Goal: Task Accomplishment & Management: Manage account settings

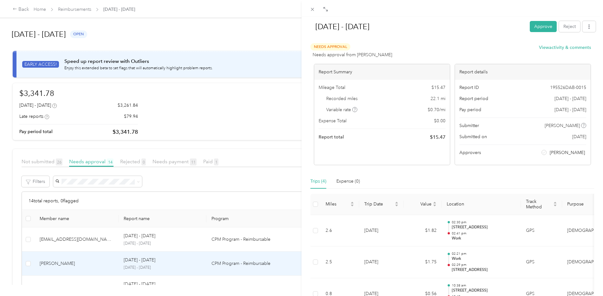
scroll to position [187, 0]
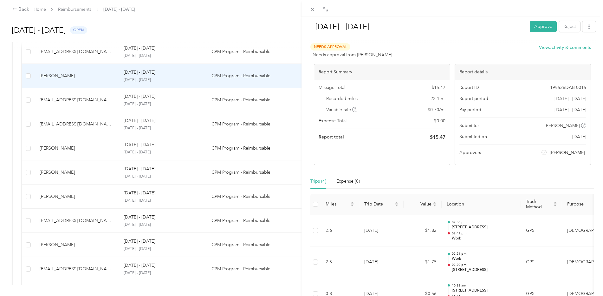
click at [81, 73] on div "[DATE] - [DATE] Approve Reject Needs Approval Needs approval from [PERSON_NAME]…" at bounding box center [301, 148] width 603 height 296
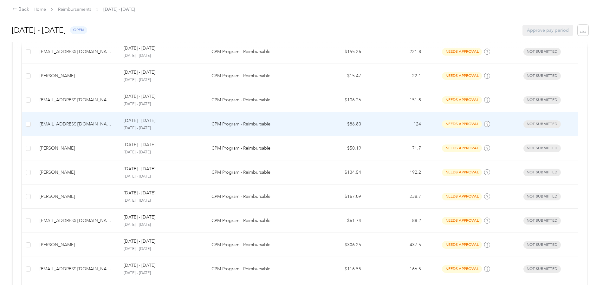
click at [86, 121] on div "[EMAIL_ADDRESS][DOMAIN_NAME]" at bounding box center [77, 124] width 74 height 7
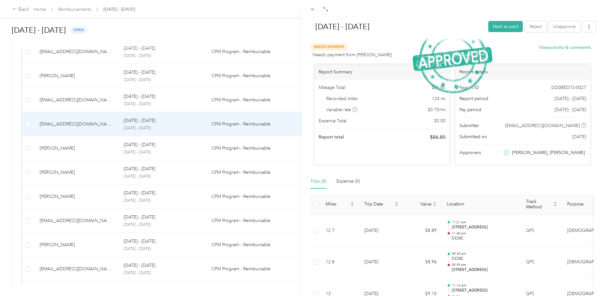
click at [75, 80] on div "[DATE] - [DATE] Mark as paid Reject Unapprove Needs Payment Needs payment from …" at bounding box center [301, 148] width 603 height 296
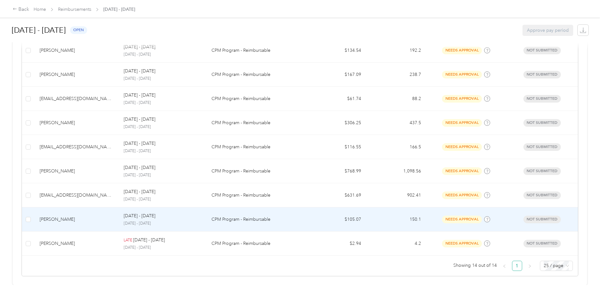
scroll to position [314, 0]
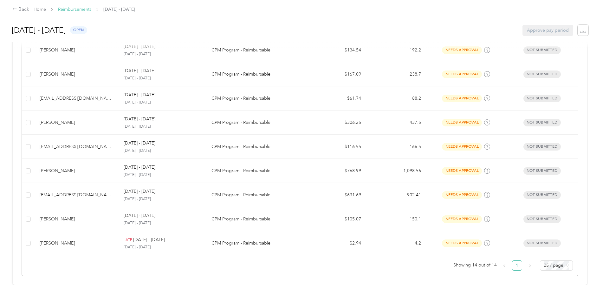
click at [79, 8] on link "Reimbursements" at bounding box center [74, 9] width 33 height 5
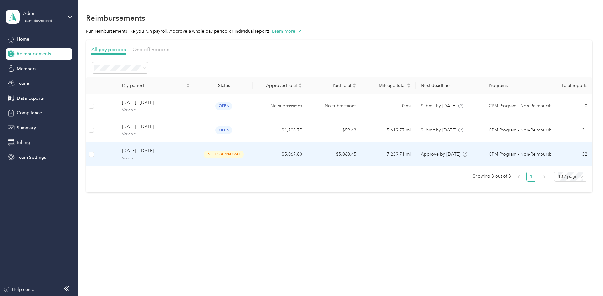
click at [136, 146] on td "[DATE] - [DATE] Variable" at bounding box center [156, 154] width 78 height 24
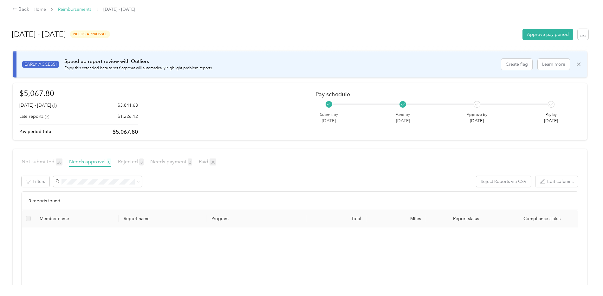
click at [80, 8] on link "Reimbursements" at bounding box center [74, 9] width 33 height 5
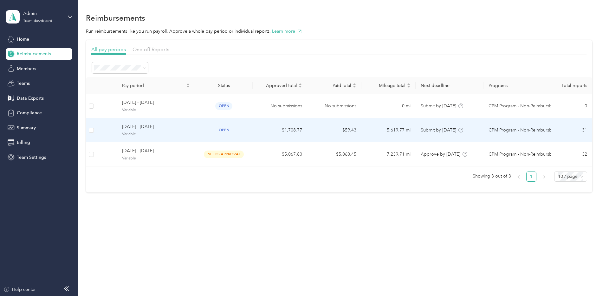
click at [147, 133] on span "Variable" at bounding box center [156, 134] width 68 height 6
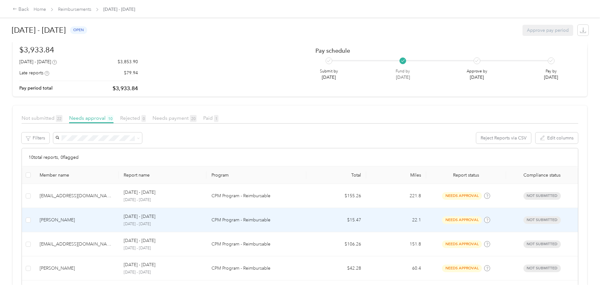
scroll to position [95, 0]
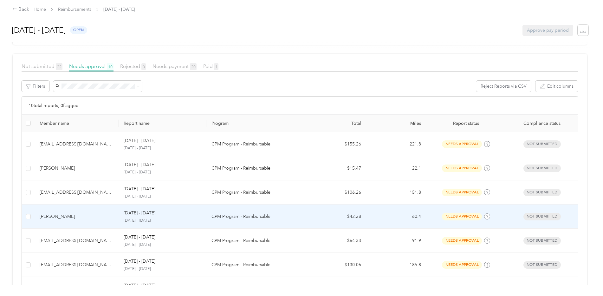
click at [171, 217] on div "[DATE] - [DATE] [DATE] - [DATE]" at bounding box center [163, 216] width 78 height 14
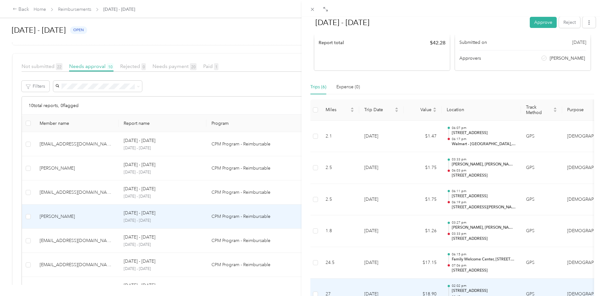
scroll to position [94, 0]
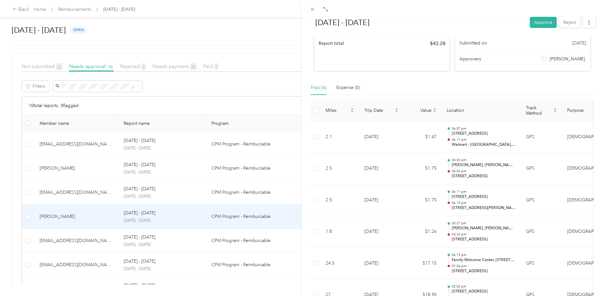
click at [58, 255] on div "[DATE] - [DATE] Approve Reject Needs Approval Needs approval from [PERSON_NAME]…" at bounding box center [301, 148] width 603 height 296
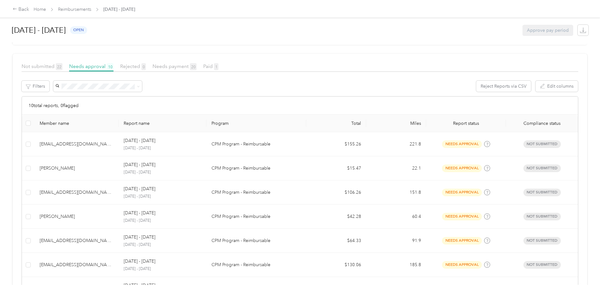
click at [63, 238] on div "[EMAIL_ADDRESS][DOMAIN_NAME]" at bounding box center [77, 240] width 74 height 7
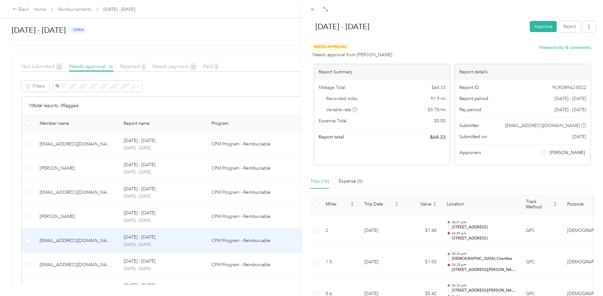
click at [75, 247] on div "[DATE] - [DATE] Approve Reject Needs Approval Needs approval from [PERSON_NAME]…" at bounding box center [301, 148] width 603 height 296
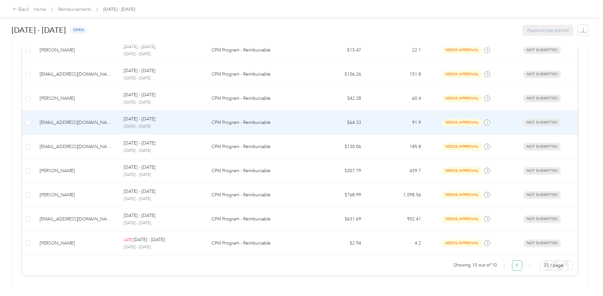
scroll to position [218, 0]
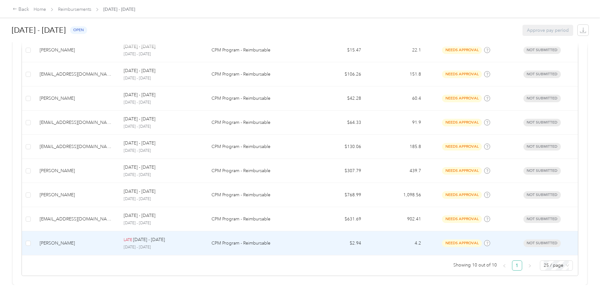
click at [50, 239] on div "[PERSON_NAME]" at bounding box center [77, 242] width 74 height 7
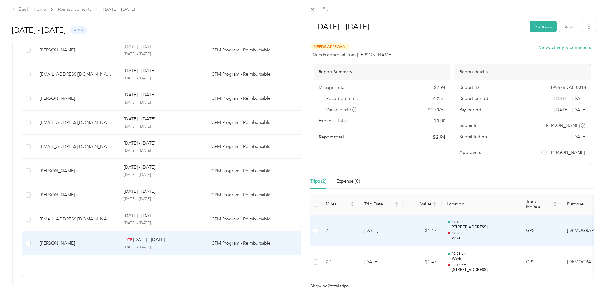
scroll to position [31, 0]
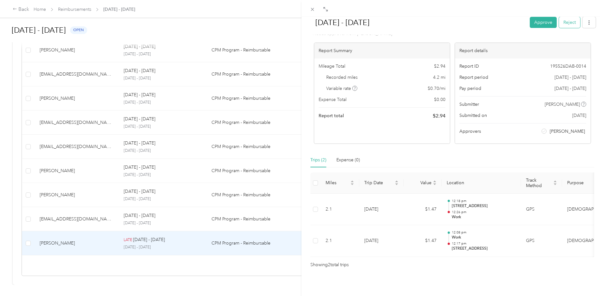
click at [566, 20] on button "Reject" at bounding box center [569, 22] width 21 height 11
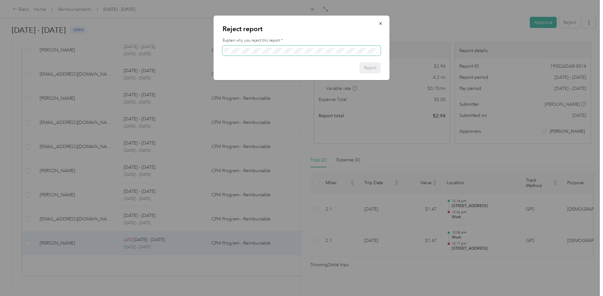
click at [273, 47] on span at bounding box center [302, 51] width 158 height 10
click at [373, 70] on button "Reject" at bounding box center [370, 67] width 21 height 11
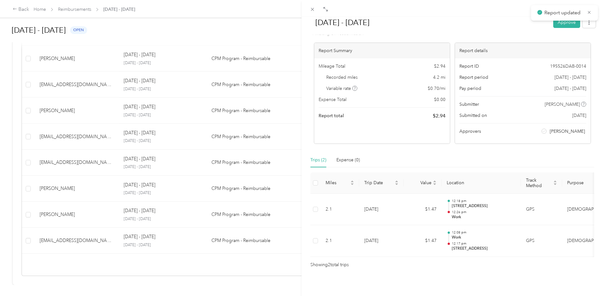
scroll to position [194, 0]
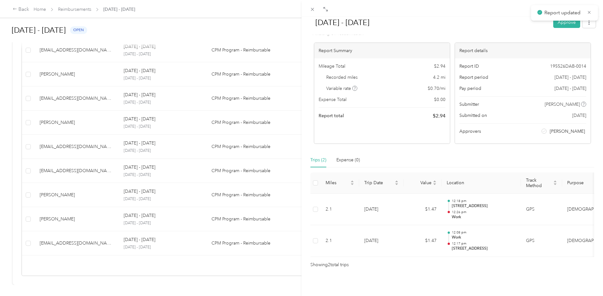
click at [56, 66] on div "[DATE] - [DATE] Approve Rejected Awaiting on resubmission View activity & comme…" at bounding box center [301, 148] width 603 height 296
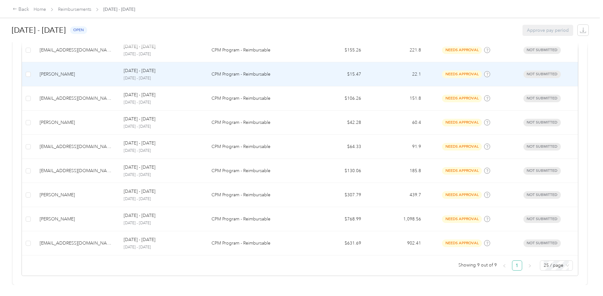
click at [131, 67] on p "[DATE] - [DATE]" at bounding box center [140, 70] width 32 height 7
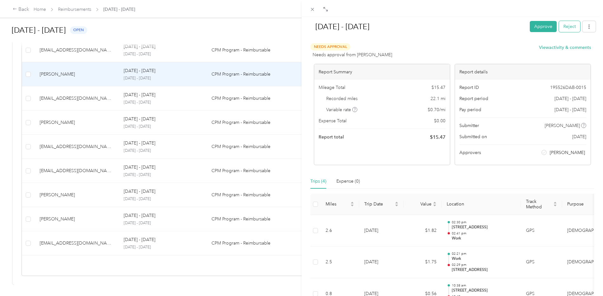
click at [565, 27] on button "Reject" at bounding box center [569, 26] width 21 height 11
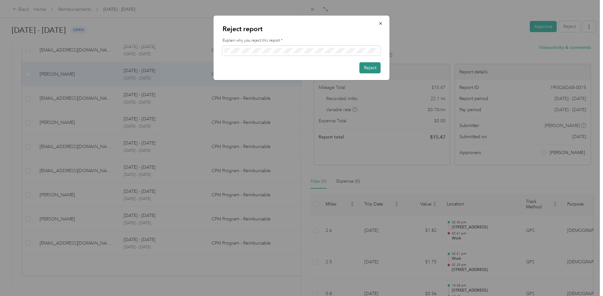
click at [374, 68] on button "Reject" at bounding box center [370, 67] width 21 height 11
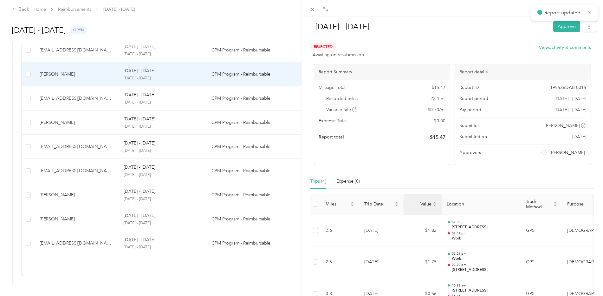
scroll to position [170, 0]
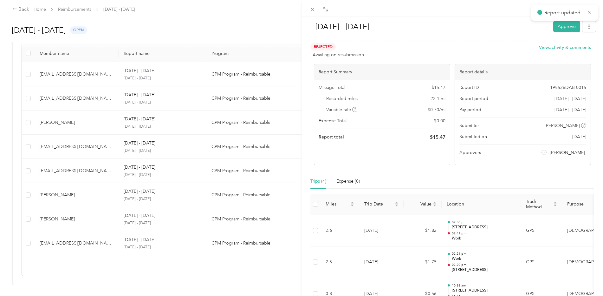
click at [78, 92] on div "[DATE] - [DATE] Approve Rejected Awaiting on resubmission View activity & comme…" at bounding box center [301, 148] width 603 height 296
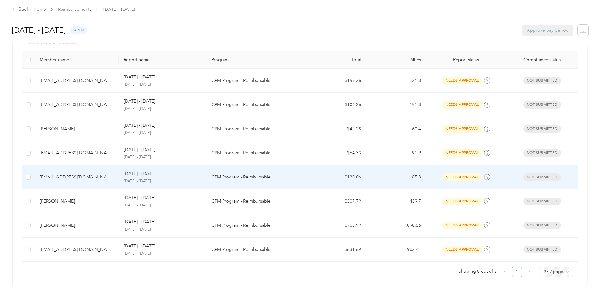
scroll to position [170, 0]
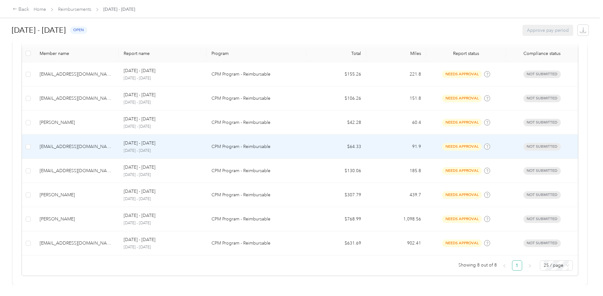
click at [52, 137] on td "[EMAIL_ADDRESS][DOMAIN_NAME]" at bounding box center [77, 146] width 84 height 24
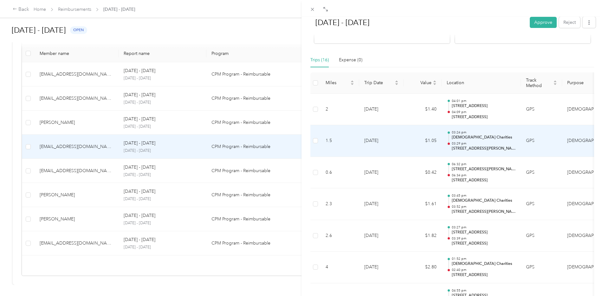
scroll to position [127, 0]
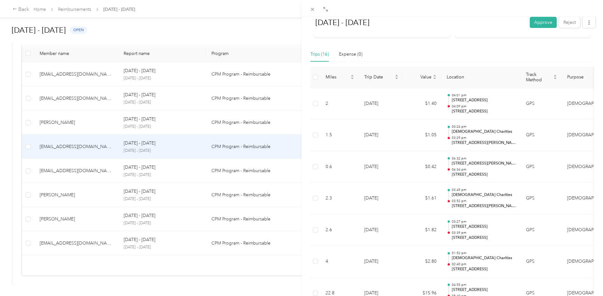
click at [70, 141] on div "[DATE] - [DATE] Approve Reject Needs Approval Needs approval from [PERSON_NAME]…" at bounding box center [301, 148] width 603 height 296
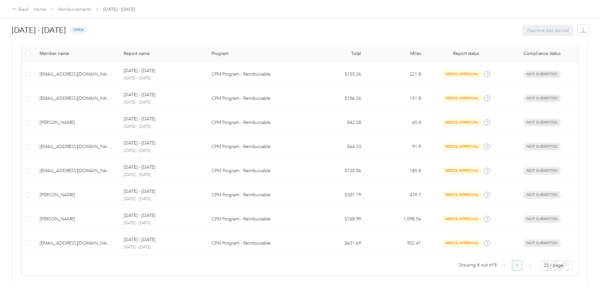
click at [70, 143] on div "[EMAIL_ADDRESS][DOMAIN_NAME]" at bounding box center [77, 146] width 74 height 7
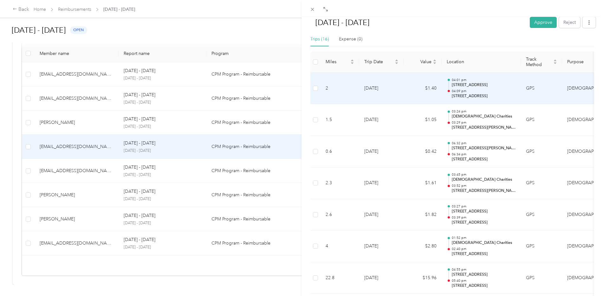
scroll to position [159, 0]
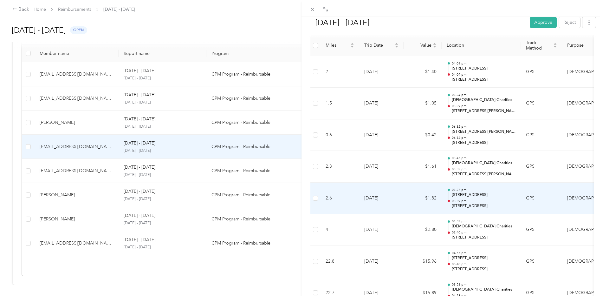
click at [377, 201] on td "[DATE]" at bounding box center [381, 198] width 44 height 32
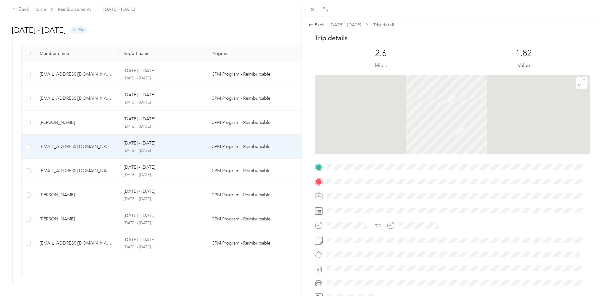
scroll to position [0, 0]
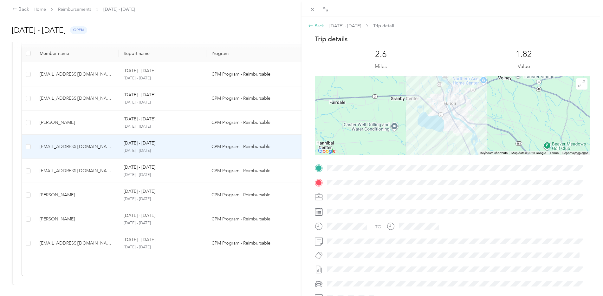
click at [316, 23] on div "Back" at bounding box center [316, 26] width 16 height 7
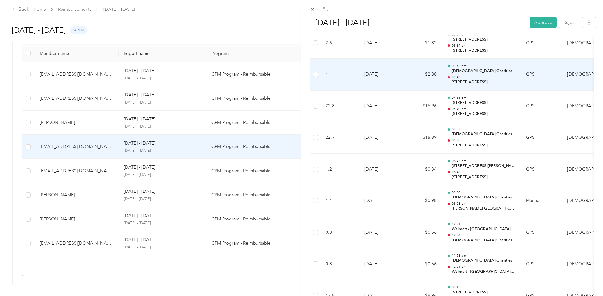
scroll to position [317, 0]
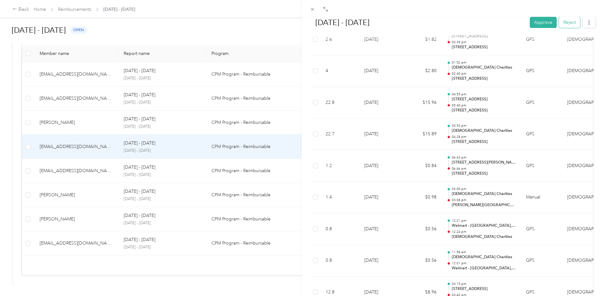
click at [565, 22] on button "Reject" at bounding box center [569, 22] width 21 height 11
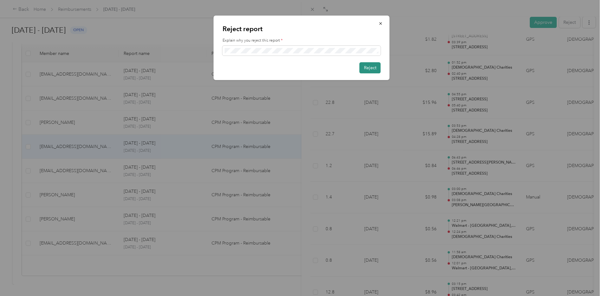
click at [372, 68] on button "Reject" at bounding box center [370, 67] width 21 height 11
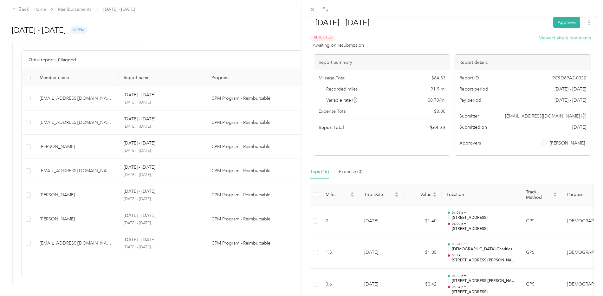
scroll to position [0, 0]
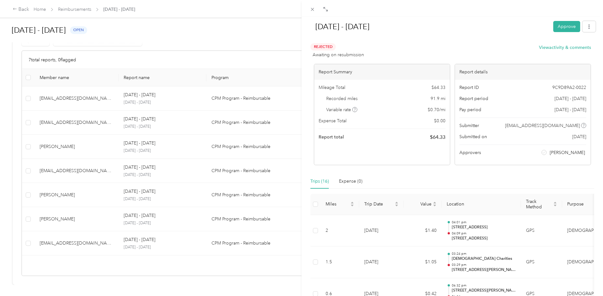
click at [75, 9] on div "[DATE] - [DATE] Approve Rejected Awaiting on resubmission View activity & comme…" at bounding box center [301, 148] width 603 height 296
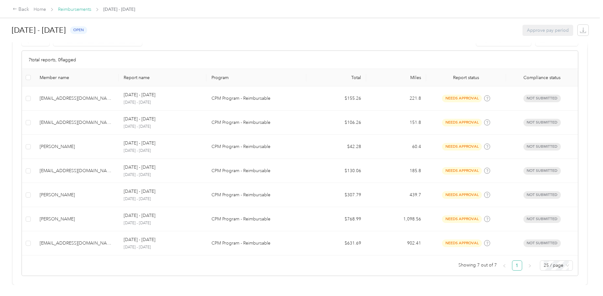
click at [75, 9] on link "Reimbursements" at bounding box center [74, 9] width 33 height 5
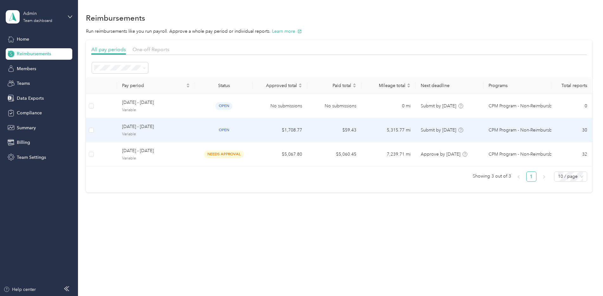
click at [188, 129] on span "[DATE] - [DATE]" at bounding box center [156, 126] width 68 height 7
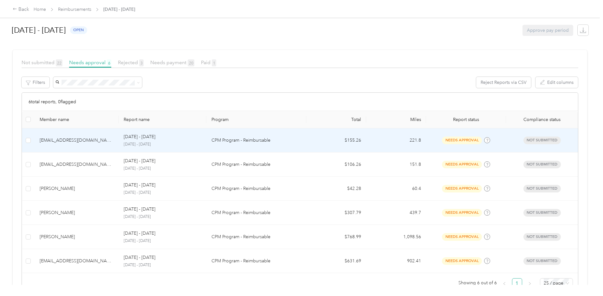
scroll to position [121, 0]
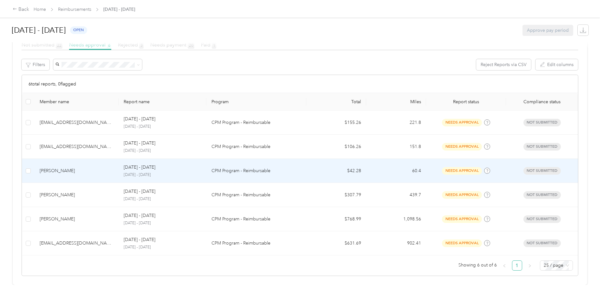
click at [51, 162] on td "[PERSON_NAME]" at bounding box center [77, 171] width 84 height 24
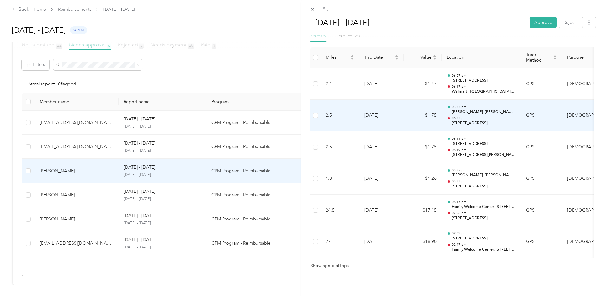
scroll to position [157, 0]
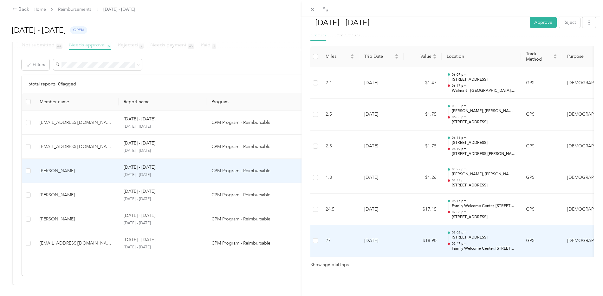
click at [455, 245] on p "Family Welcome Center, [STREET_ADDRESS]" at bounding box center [484, 248] width 64 height 6
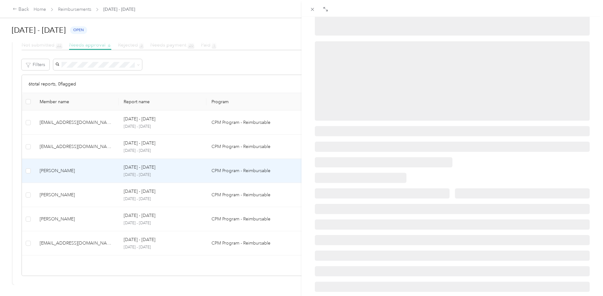
scroll to position [0, 0]
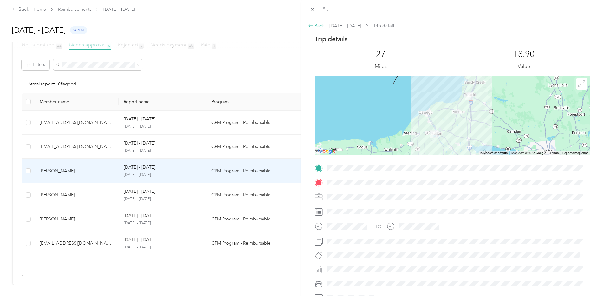
click at [317, 25] on div "Back" at bounding box center [316, 26] width 16 height 7
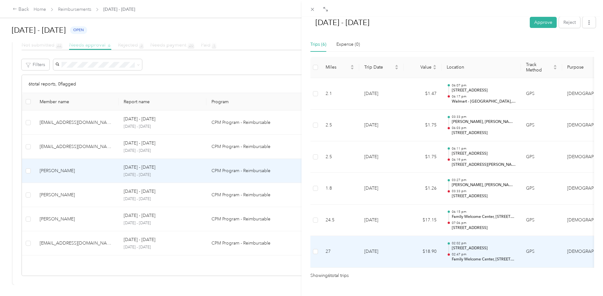
scroll to position [157, 0]
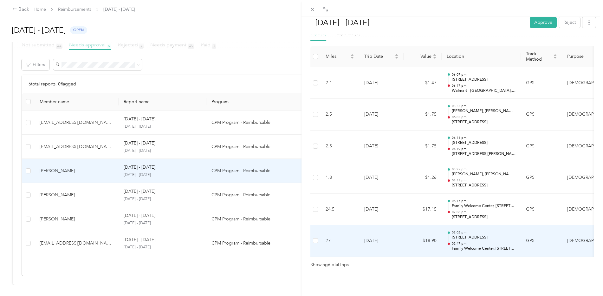
click at [471, 241] on p "02:47 pm" at bounding box center [484, 243] width 64 height 4
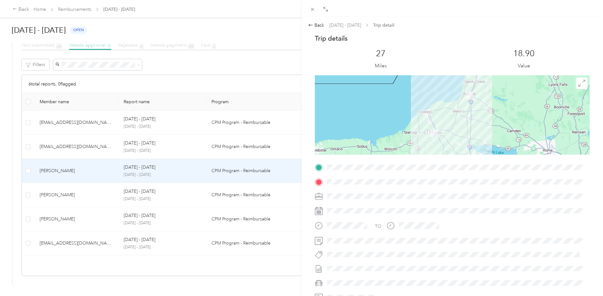
scroll to position [0, 0]
click at [579, 86] on icon at bounding box center [581, 83] width 7 height 7
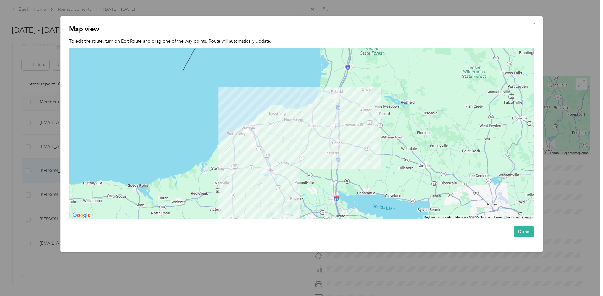
click at [270, 172] on div at bounding box center [301, 134] width 465 height 172
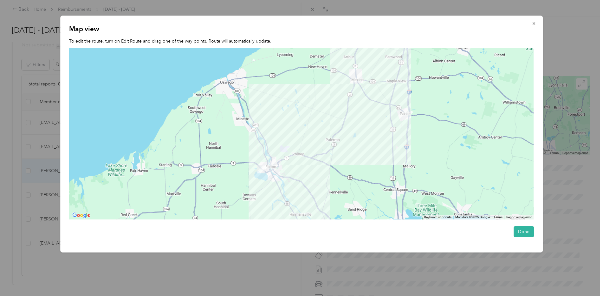
click at [276, 177] on div at bounding box center [301, 134] width 465 height 172
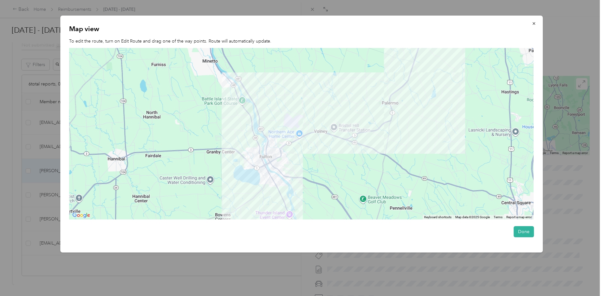
click at [276, 177] on div at bounding box center [301, 134] width 465 height 172
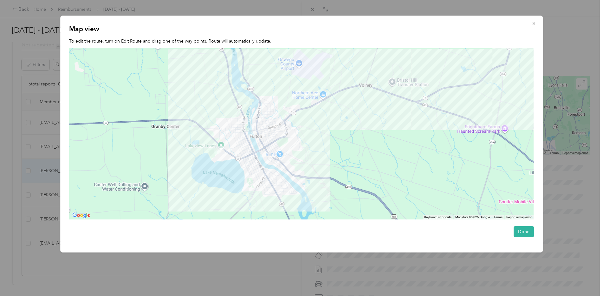
click at [216, 167] on div at bounding box center [301, 134] width 465 height 172
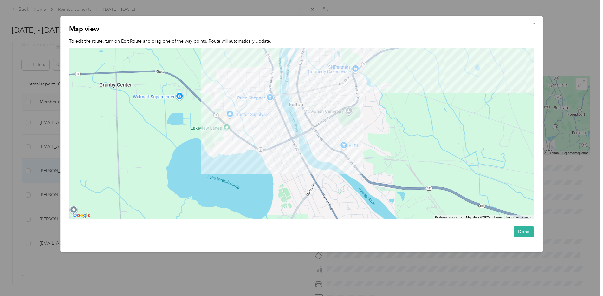
click at [225, 140] on div at bounding box center [301, 134] width 465 height 172
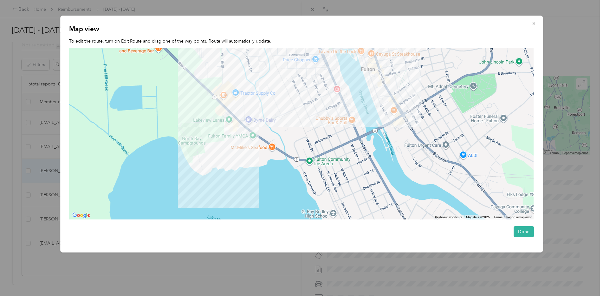
click at [210, 130] on div at bounding box center [301, 134] width 465 height 172
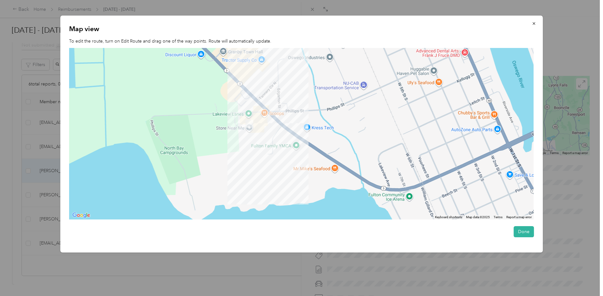
click at [220, 136] on div at bounding box center [301, 134] width 465 height 172
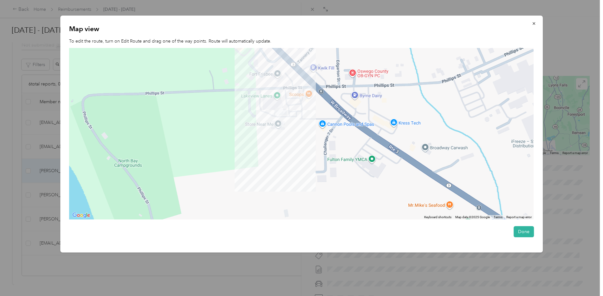
click at [272, 126] on div at bounding box center [301, 134] width 465 height 172
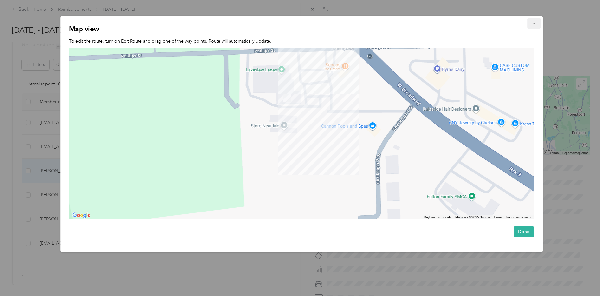
click at [535, 23] on icon "button" at bounding box center [534, 23] width 4 height 4
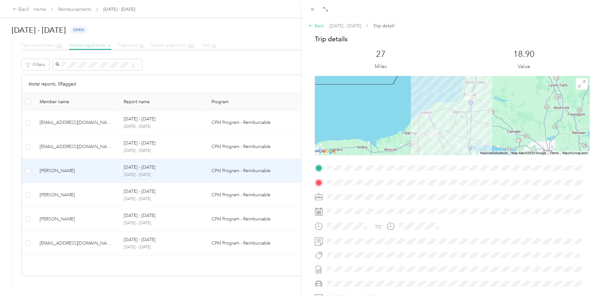
click at [316, 25] on div "Back" at bounding box center [316, 26] width 16 height 7
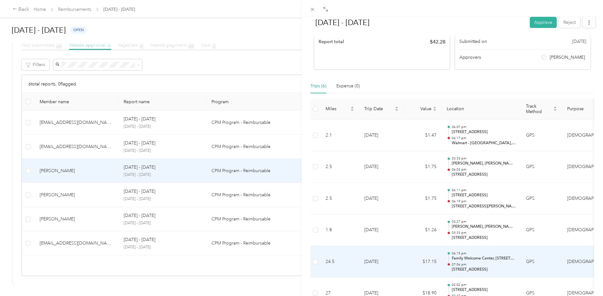
scroll to position [157, 0]
